Goal: Information Seeking & Learning: Learn about a topic

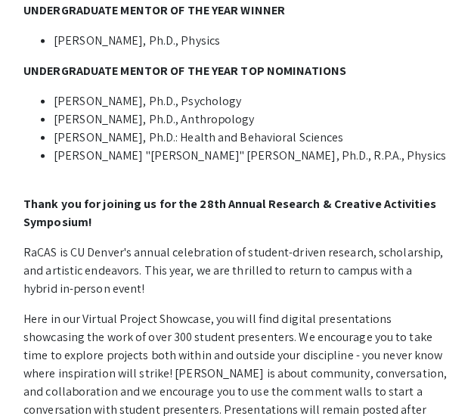
scroll to position [975, 0]
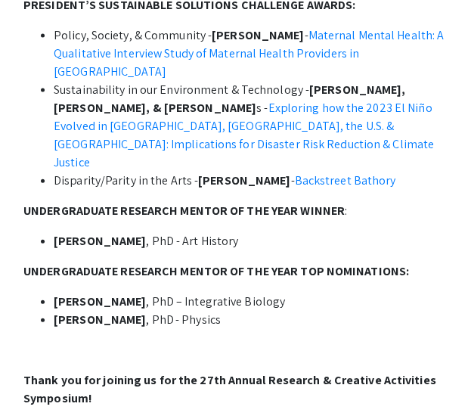
scroll to position [777, 0]
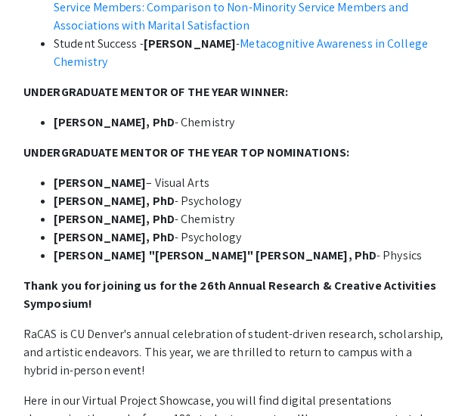
scroll to position [1151, 0]
